Goal: Communication & Community: Answer question/provide support

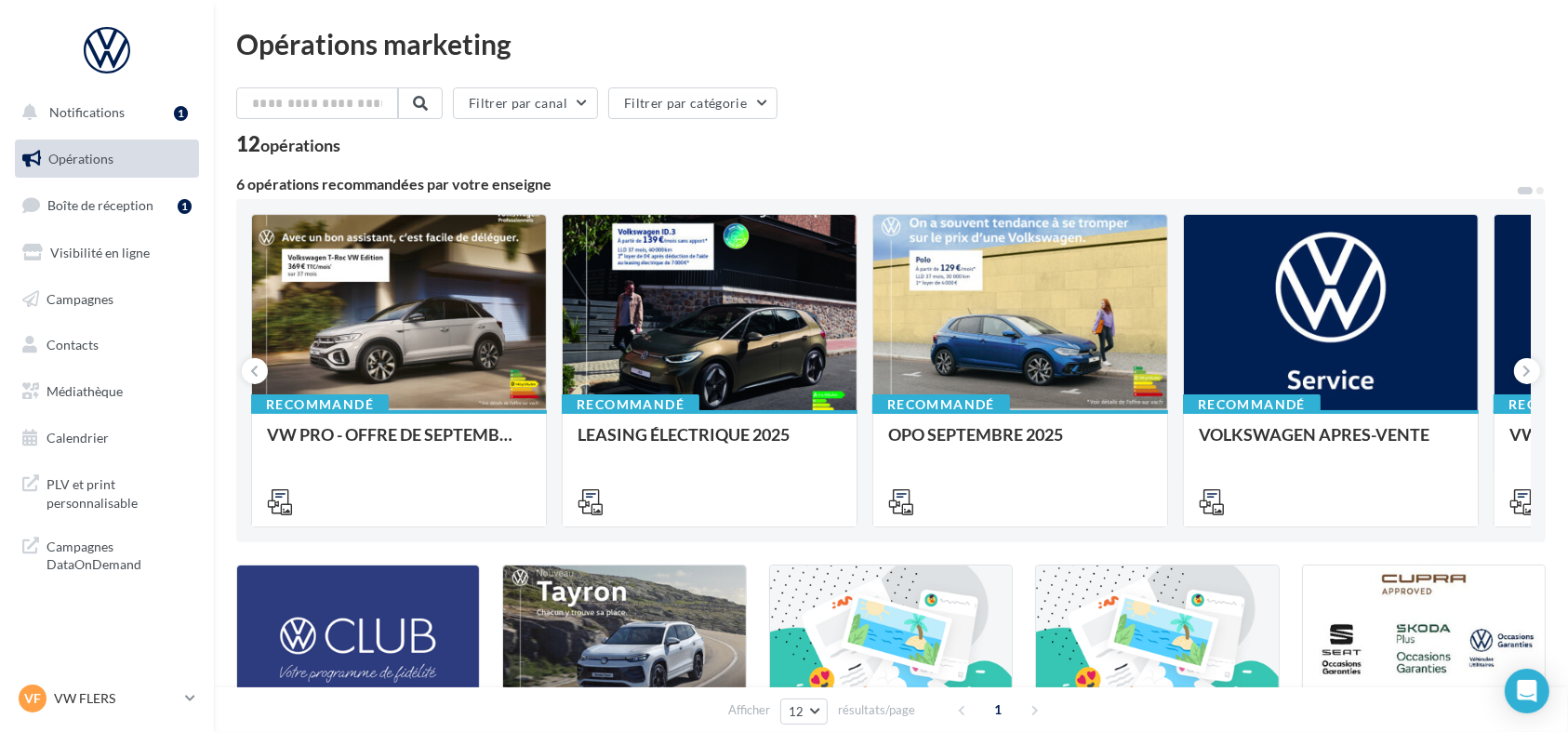
click at [140, 184] on ul "Opérations Boîte de réception 1 Visibilité en ligne Campagnes Contacts Médiathè…" at bounding box center [107, 298] width 199 height 333
click at [134, 201] on span "Boîte de réception" at bounding box center [100, 205] width 106 height 16
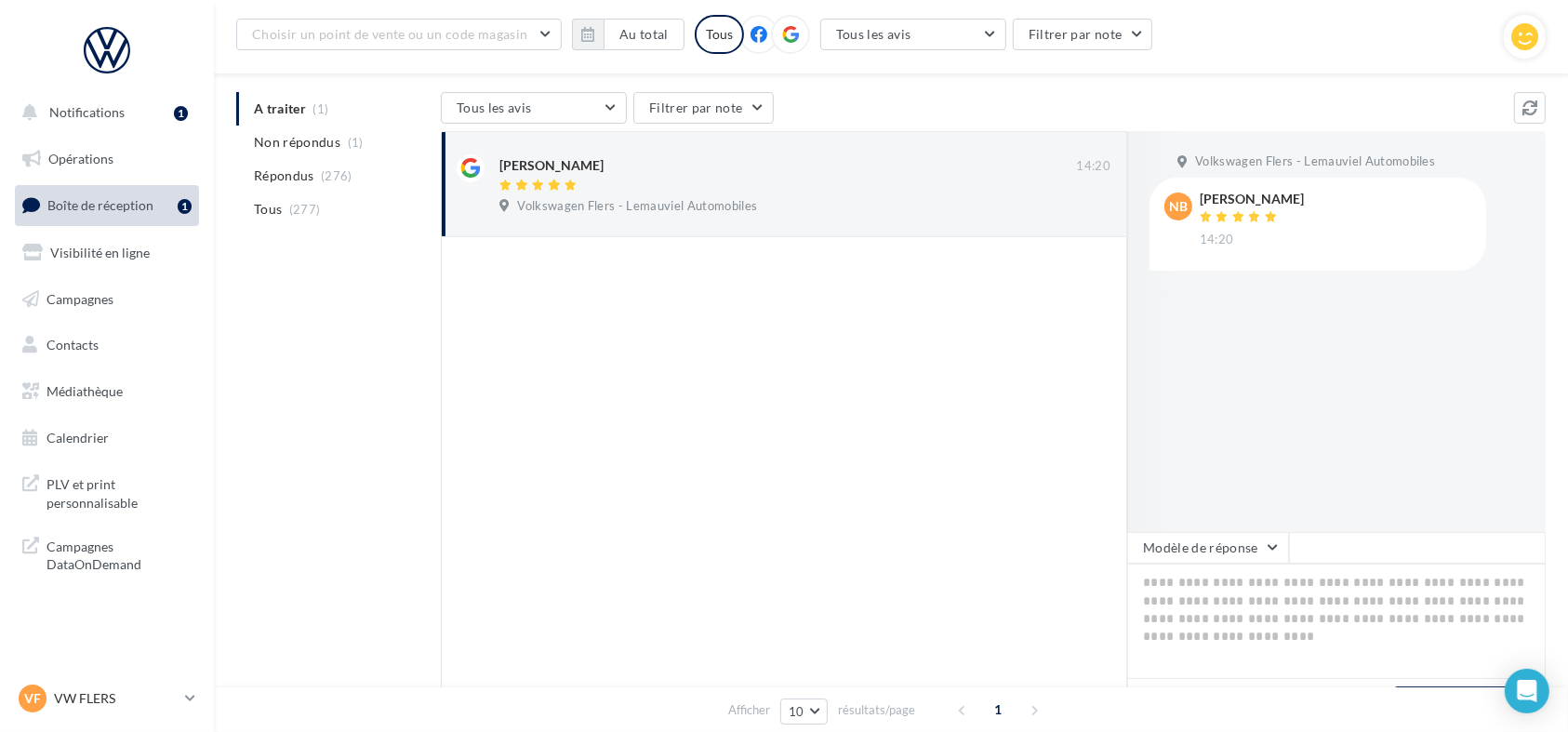
scroll to position [179, 0]
click at [1246, 543] on button "Modèle de réponse" at bounding box center [1208, 546] width 162 height 32
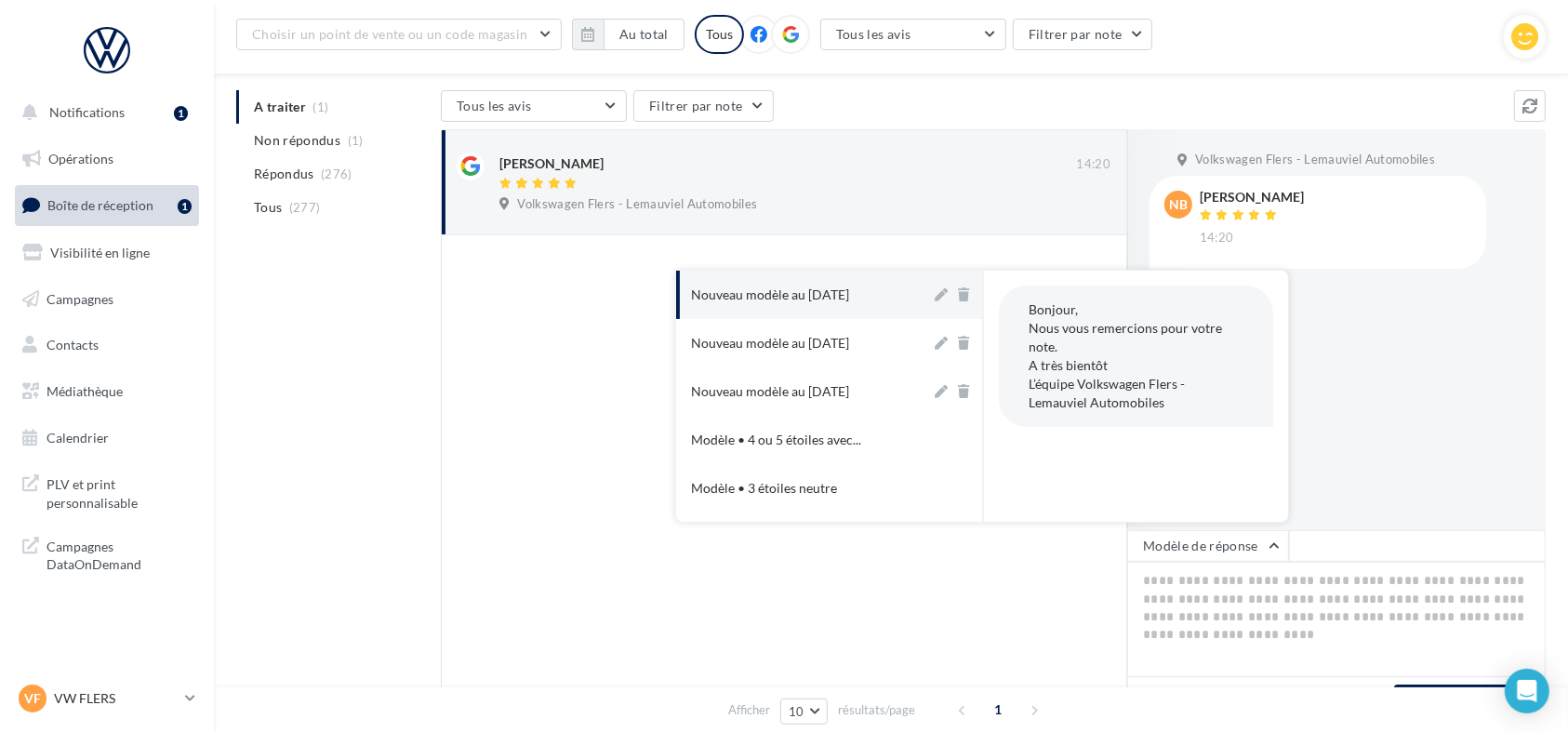
click at [827, 300] on div "Nouveau modèle au 30-06-2025" at bounding box center [771, 294] width 158 height 19
type textarea "**********"
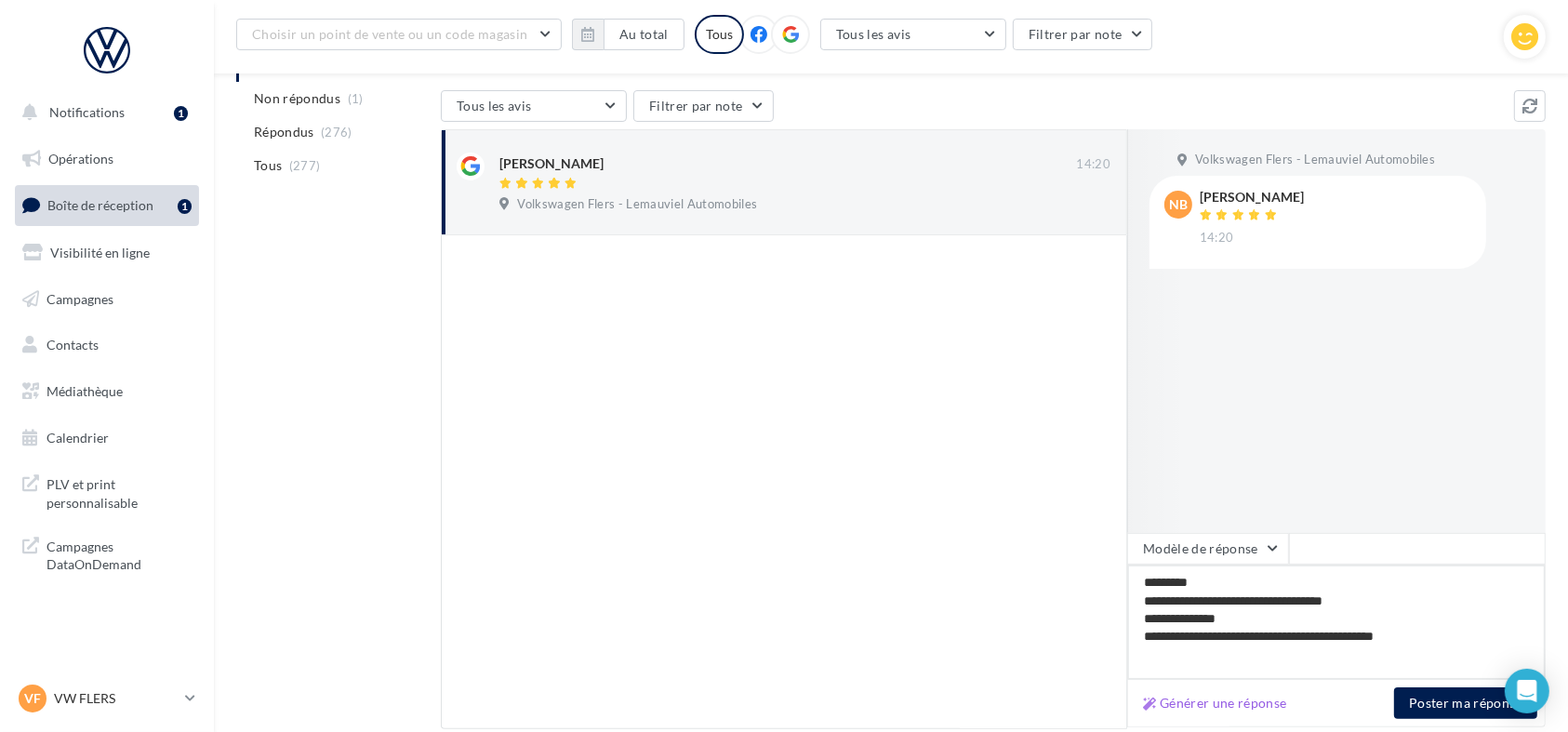
scroll to position [308, 0]
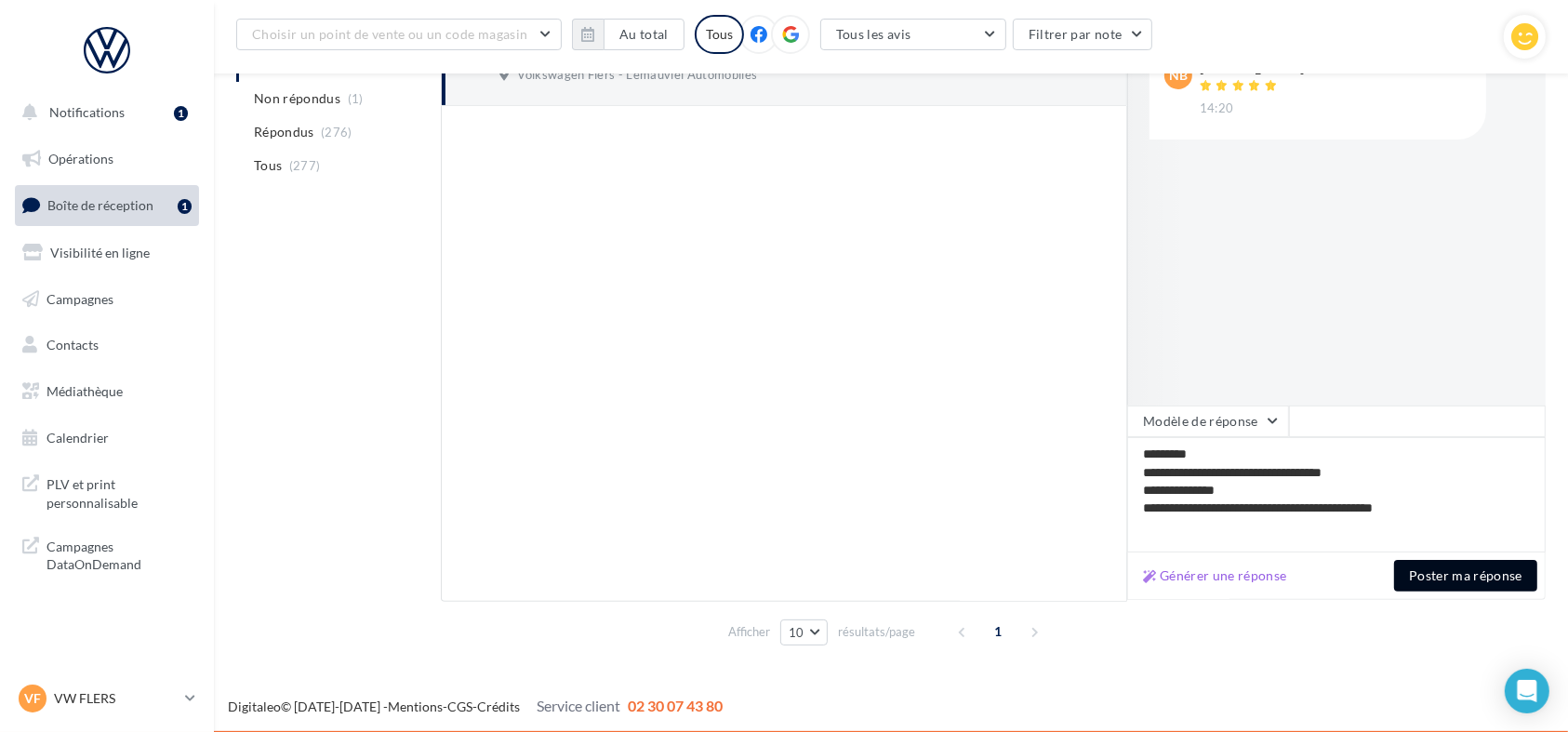
click at [1455, 581] on button "Poster ma réponse" at bounding box center [1465, 576] width 143 height 32
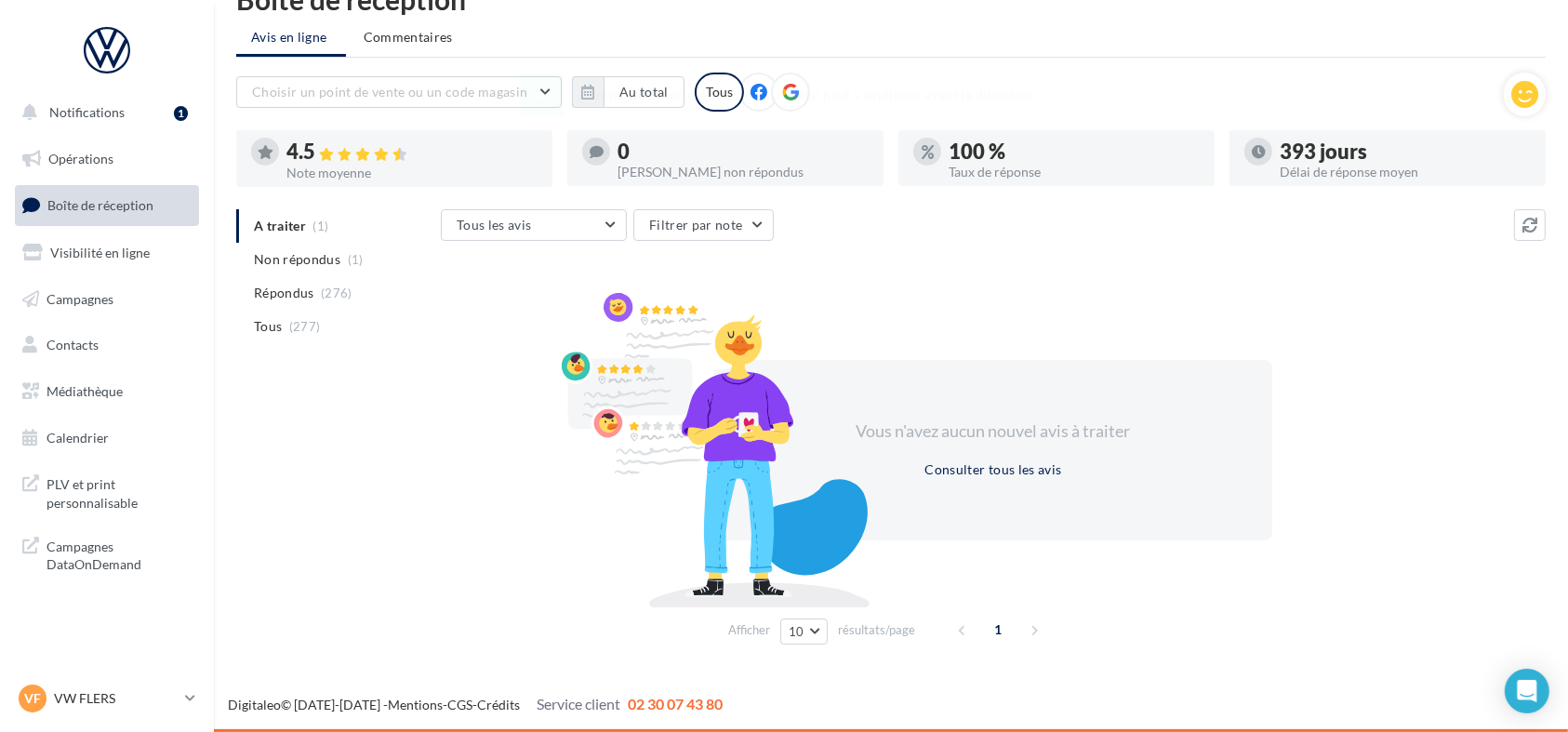
scroll to position [0, 0]
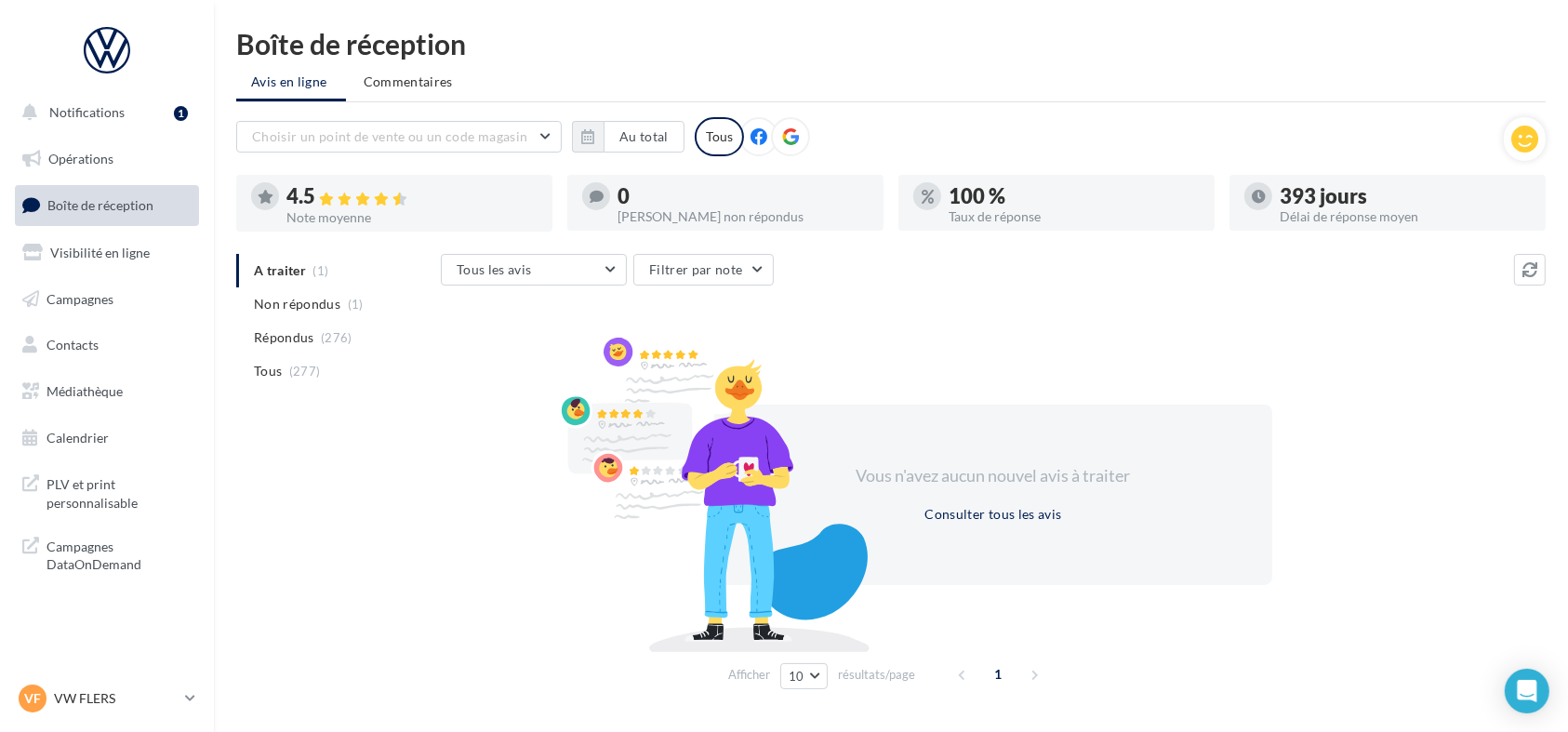
click at [795, 133] on div at bounding box center [791, 137] width 40 height 40
click at [613, 134] on button "Au total" at bounding box center [644, 136] width 81 height 32
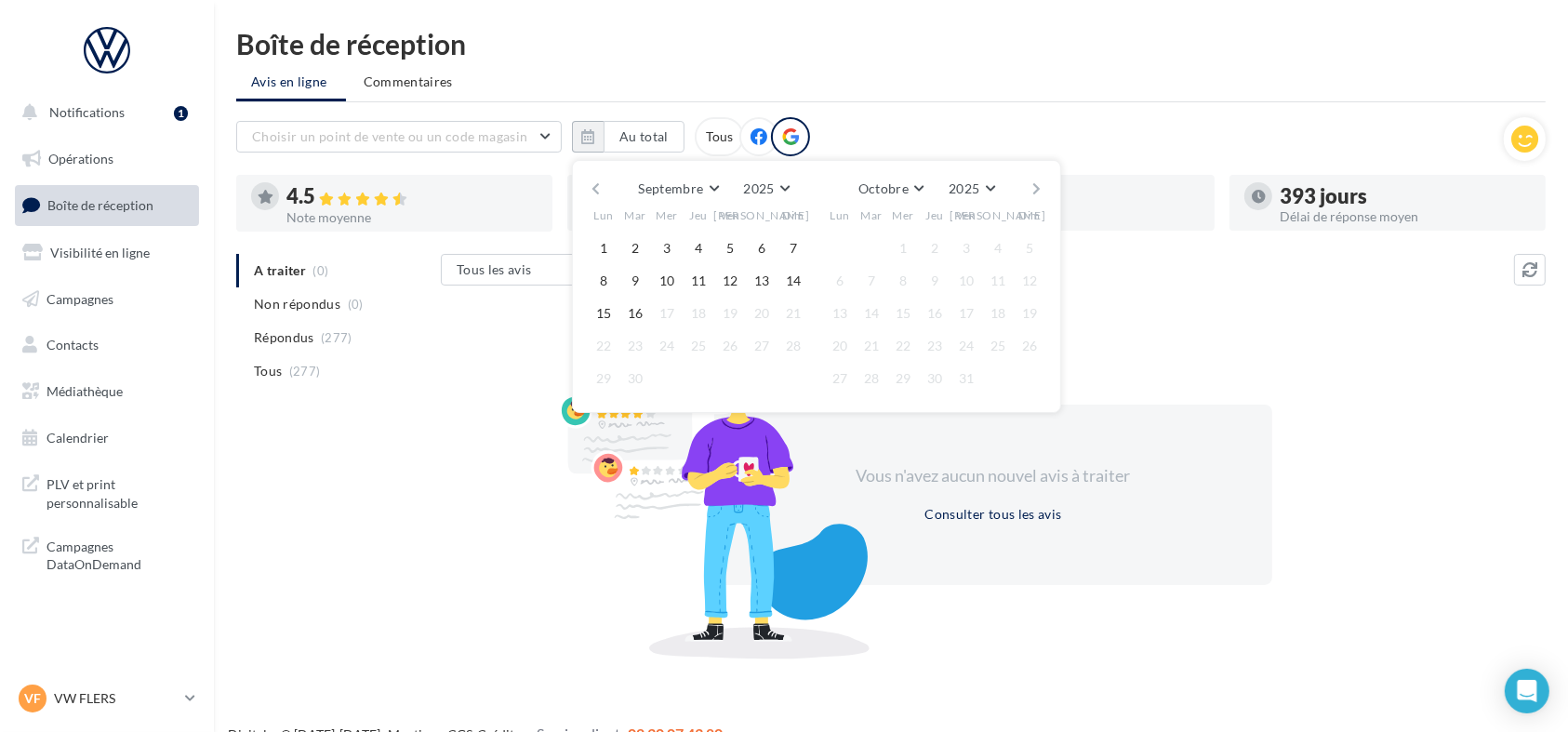
click at [596, 187] on button "button" at bounding box center [596, 189] width 16 height 26
click at [632, 246] on button "1" at bounding box center [635, 248] width 28 height 28
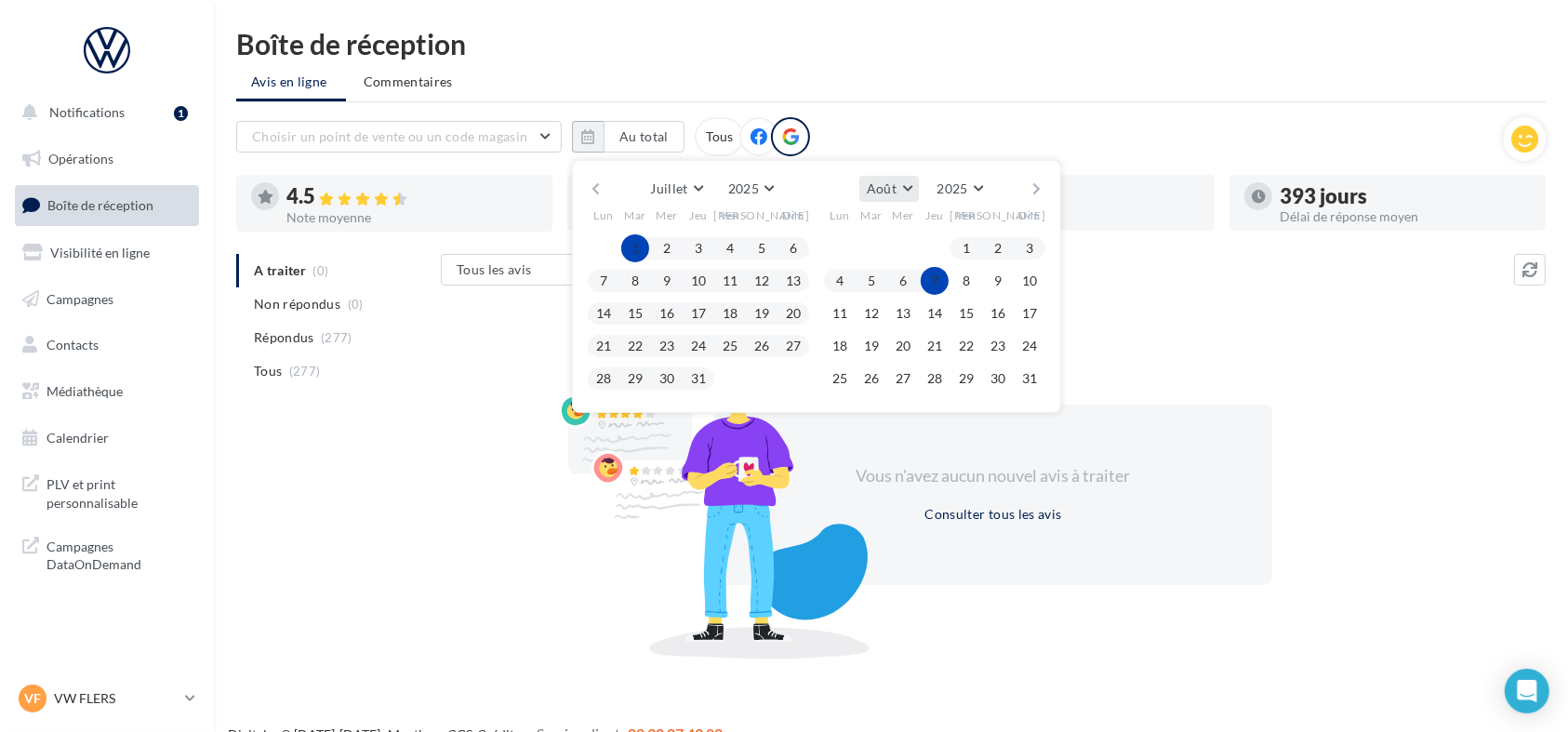
click at [903, 185] on button "Août" at bounding box center [889, 189] width 59 height 26
click at [898, 294] on span "Septembre" at bounding box center [905, 297] width 62 height 16
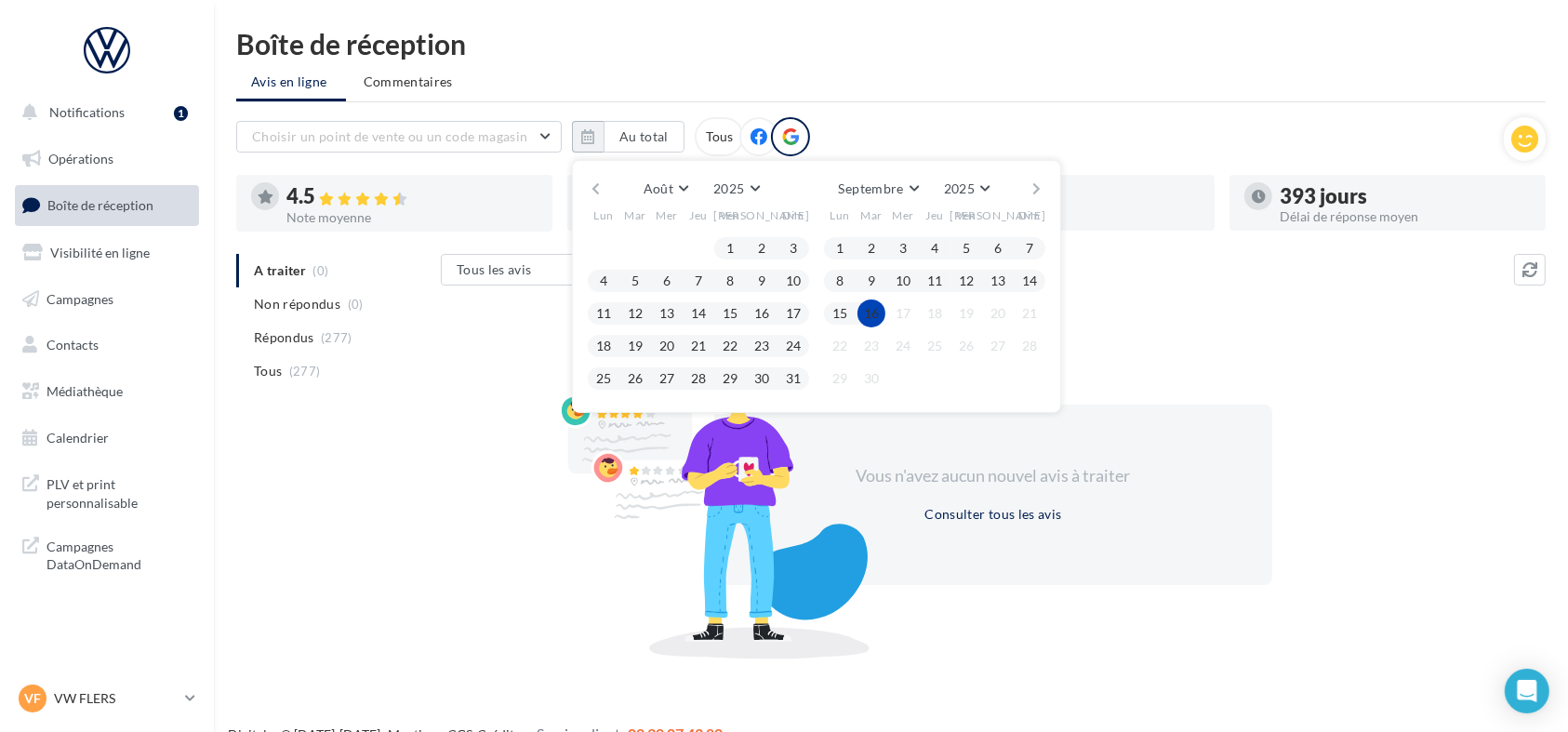
click at [878, 309] on button "16" at bounding box center [871, 313] width 28 height 28
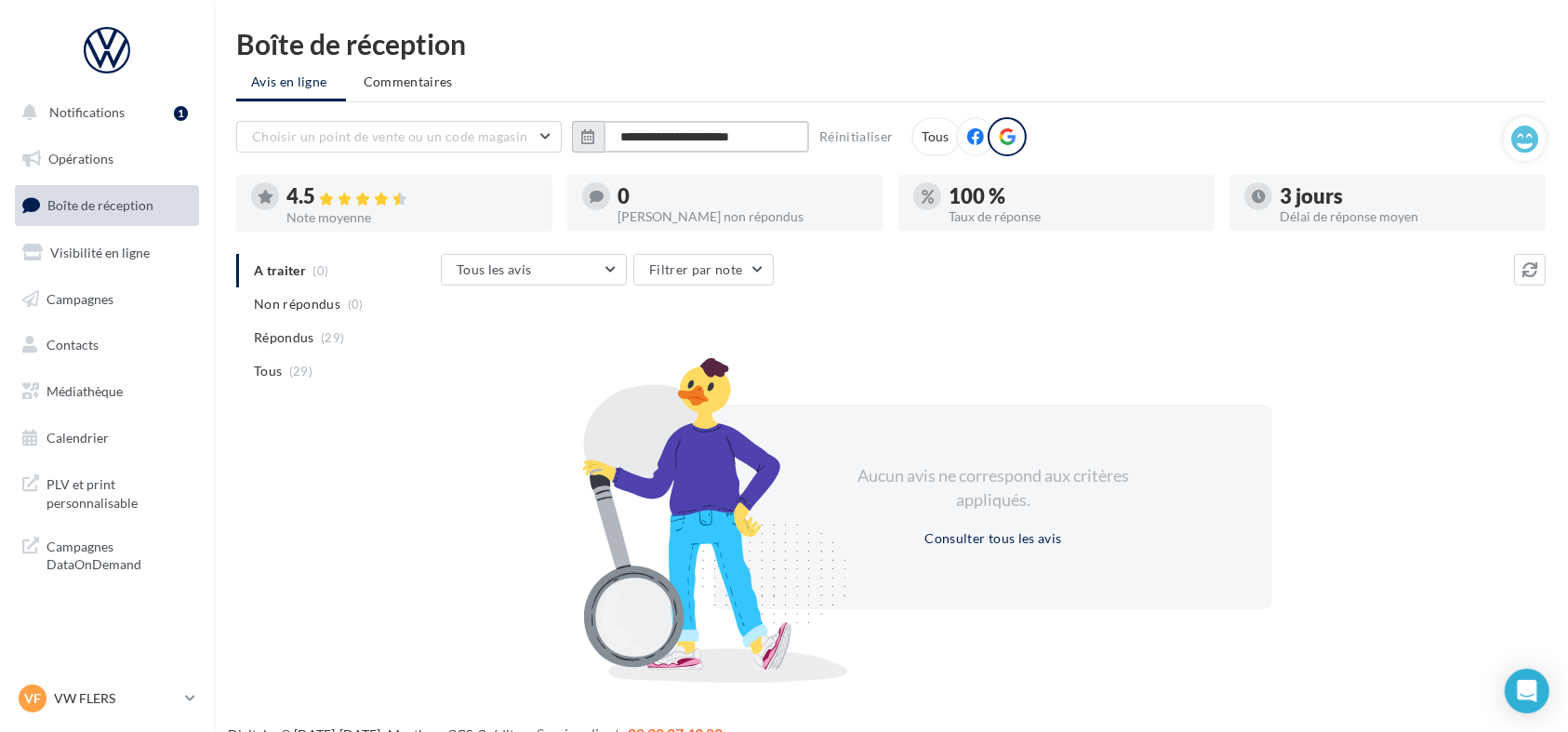
click at [670, 138] on input "**********" at bounding box center [706, 136] width 206 height 32
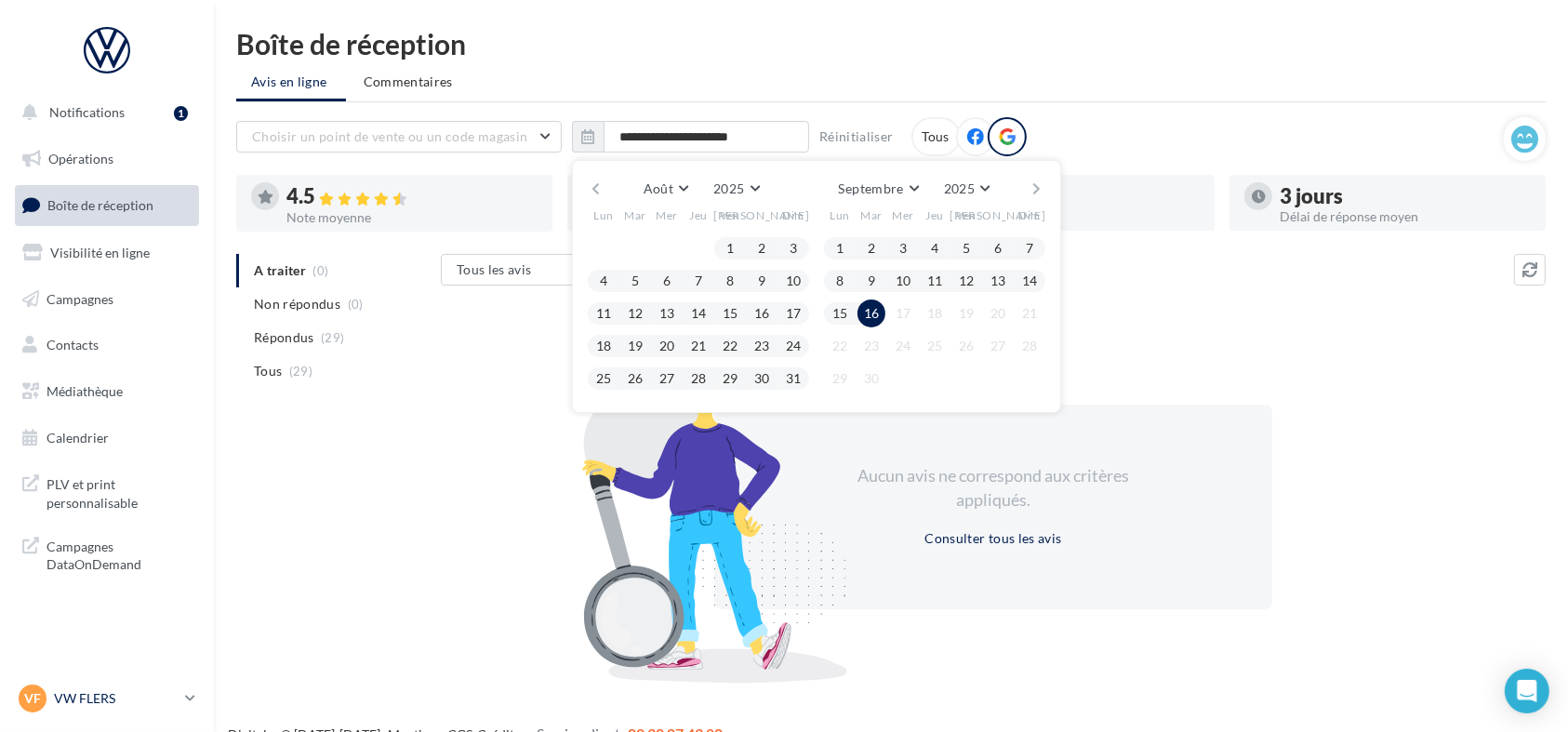
click at [74, 707] on div "VF VW FLERS vw-fle-lan" at bounding box center [98, 698] width 159 height 28
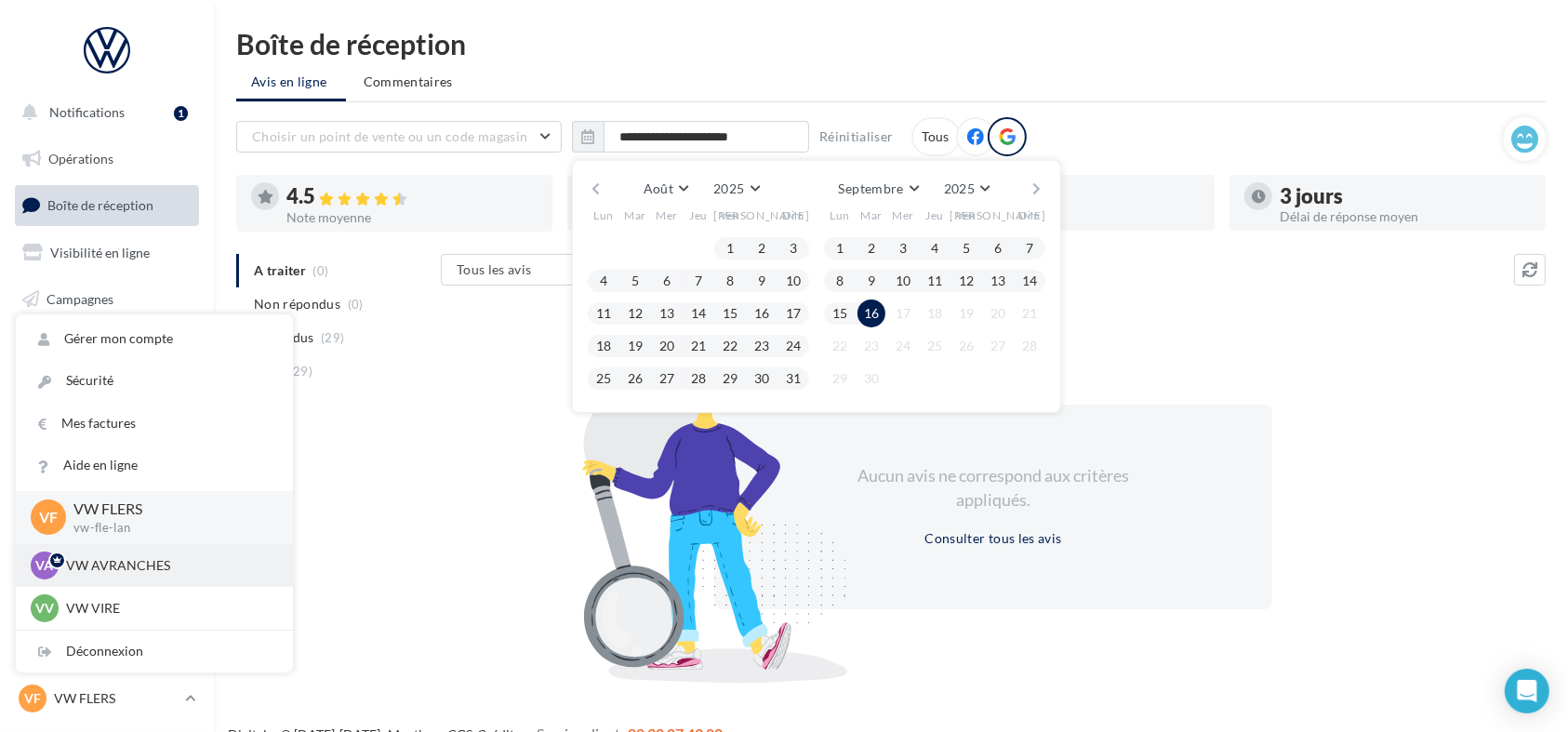
click at [112, 565] on p "VW AVRANCHES" at bounding box center [168, 565] width 205 height 19
